Goal: Task Accomplishment & Management: Use online tool/utility

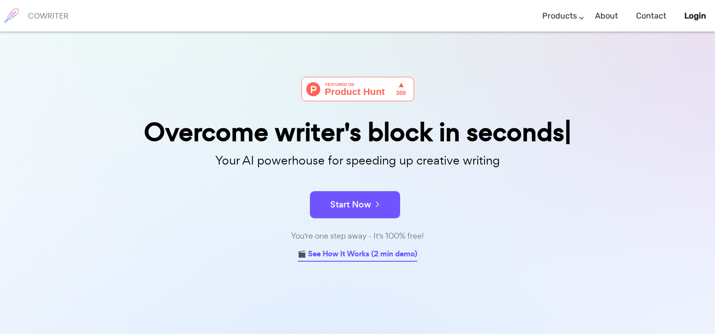
click at [333, 256] on link "🎬 See How It Works (2 min demo)" at bounding box center [358, 254] width 120 height 14
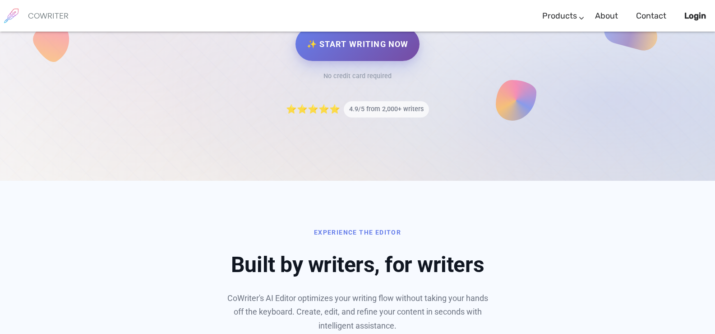
scroll to position [72, 0]
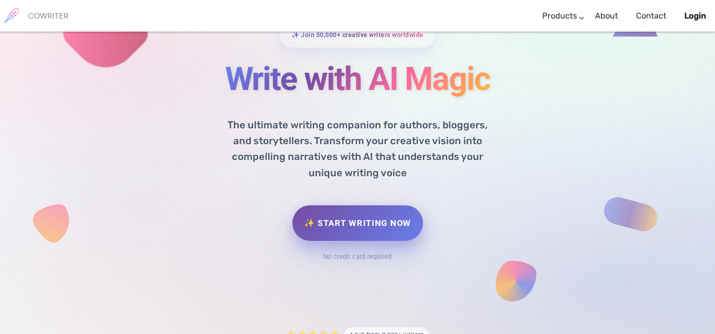
click at [351, 218] on link "✨ Start Writing Now" at bounding box center [358, 223] width 130 height 36
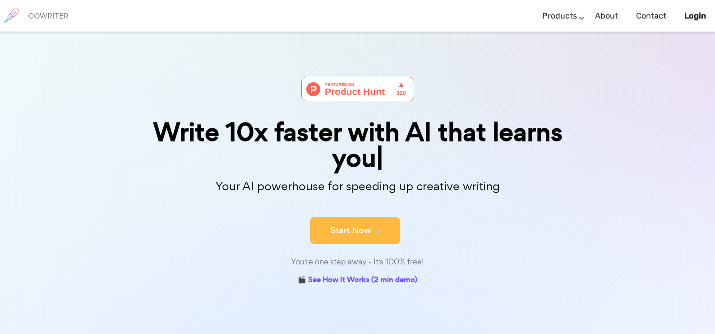
click at [343, 209] on div "Start Now" at bounding box center [357, 222] width 451 height 38
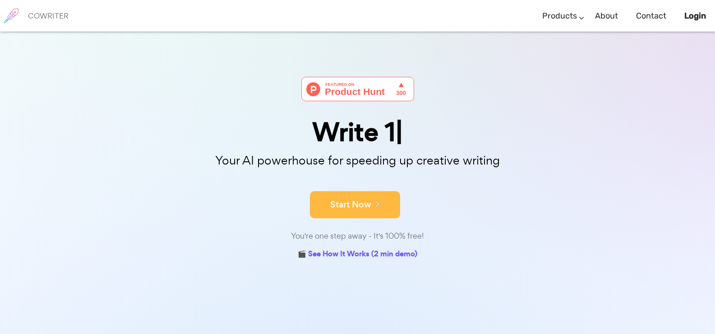
click at [353, 204] on button "Start Now" at bounding box center [355, 204] width 90 height 27
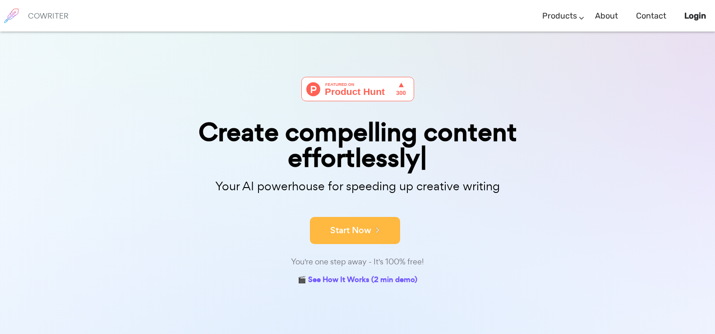
click at [379, 231] on icon at bounding box center [376, 229] width 8 height 10
